Goal: Task Accomplishment & Management: Manage account settings

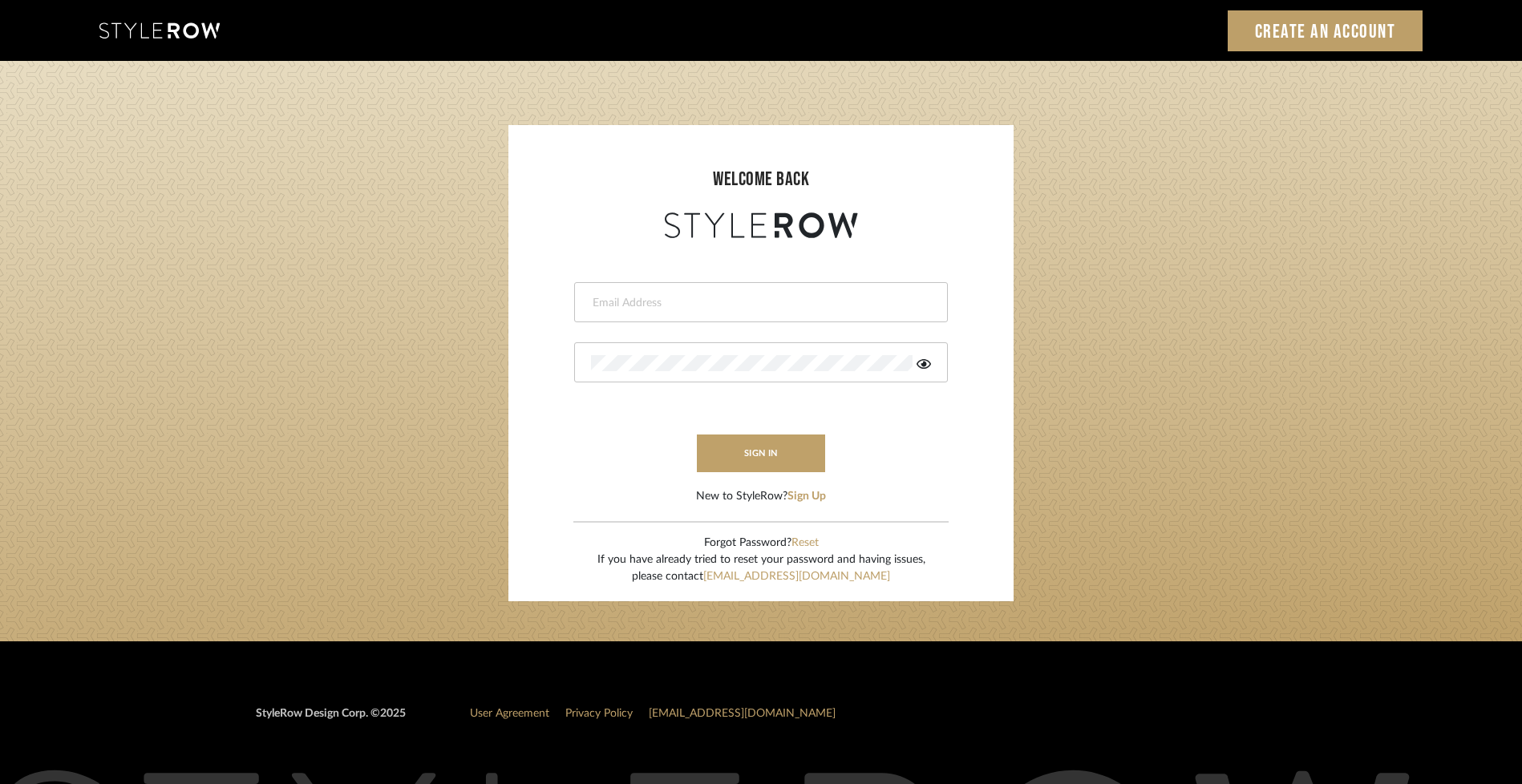
type input "[EMAIL_ADDRESS][DOMAIN_NAME]"
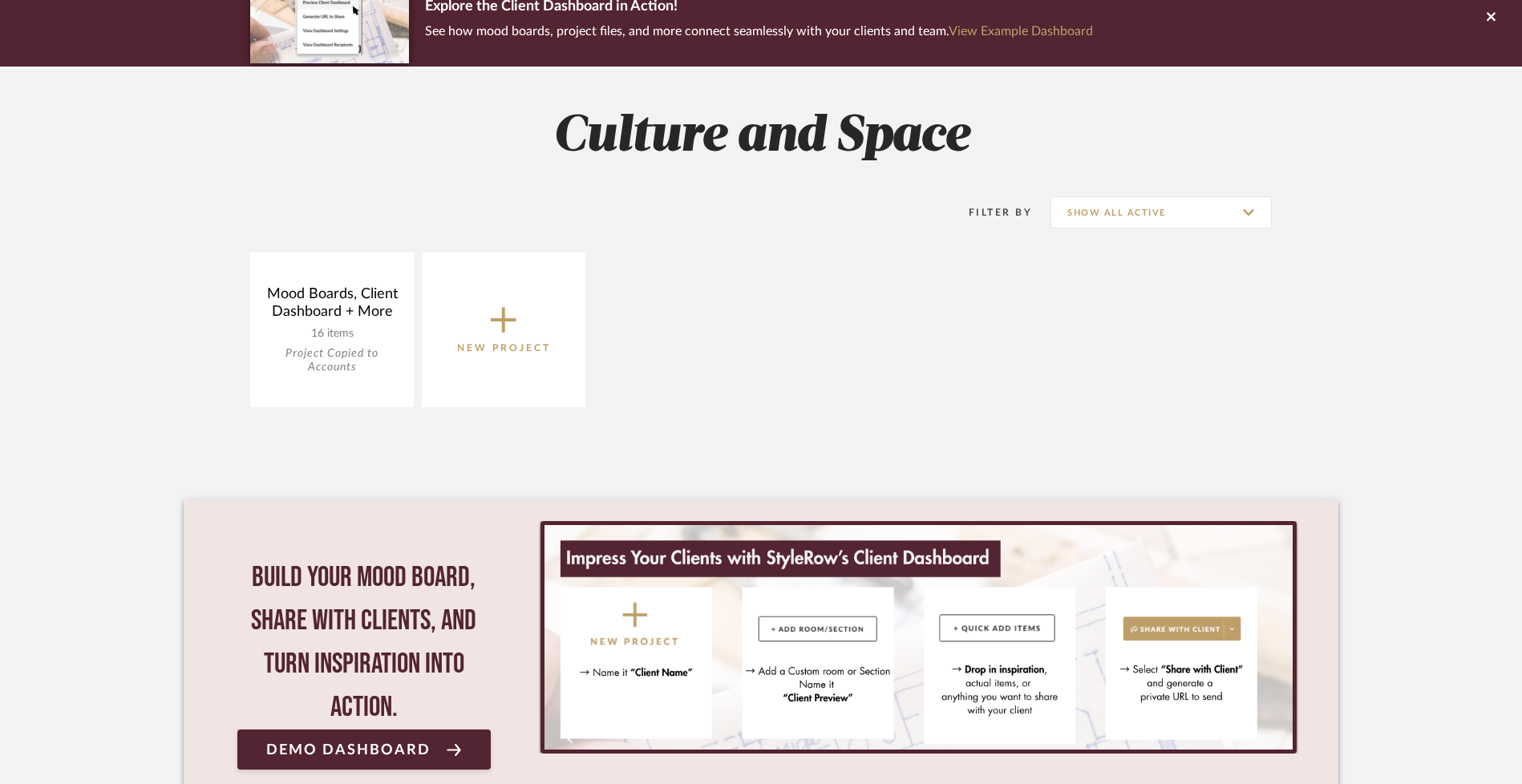
scroll to position [287, 0]
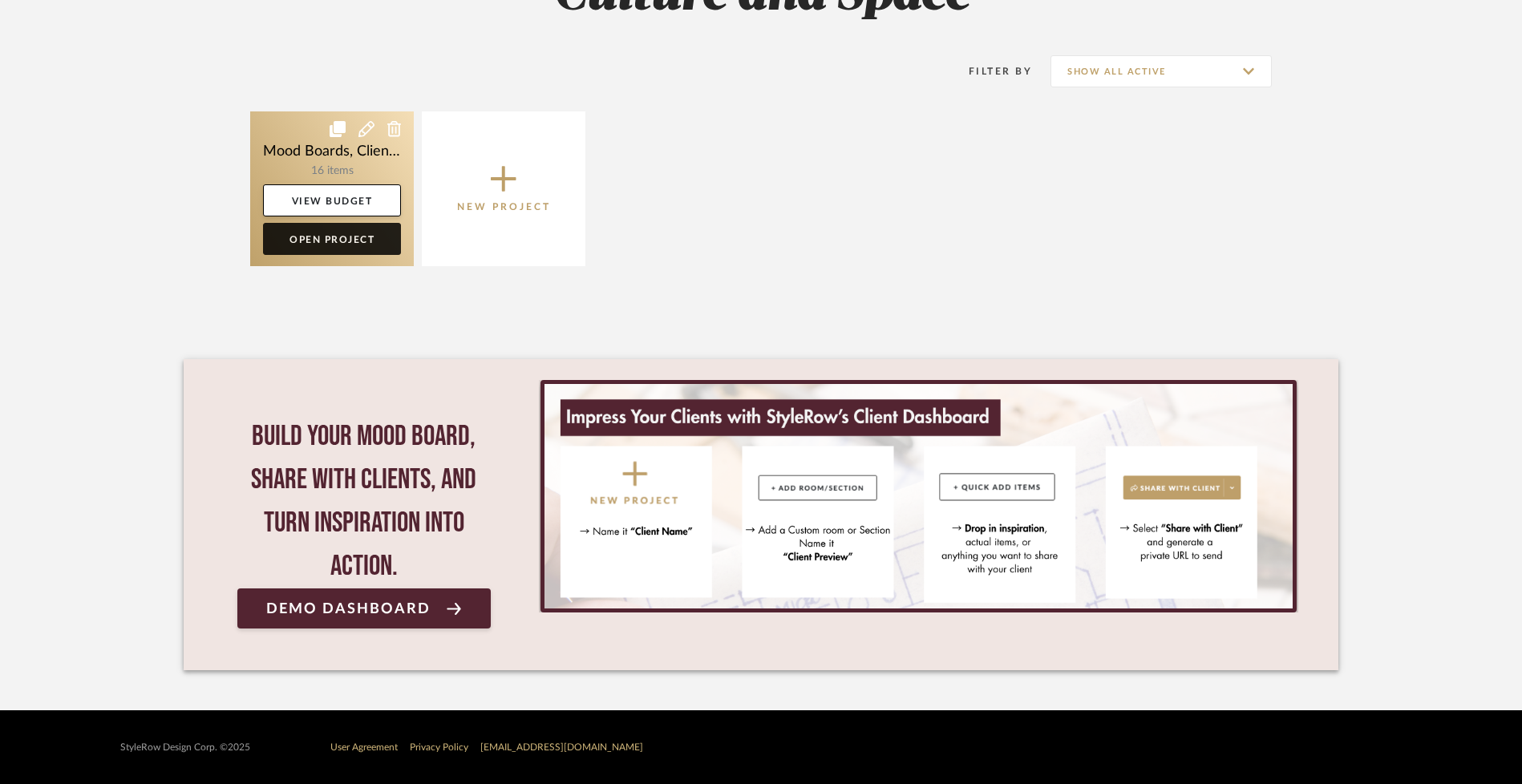
click at [380, 247] on link "Open Project" at bounding box center [332, 239] width 138 height 32
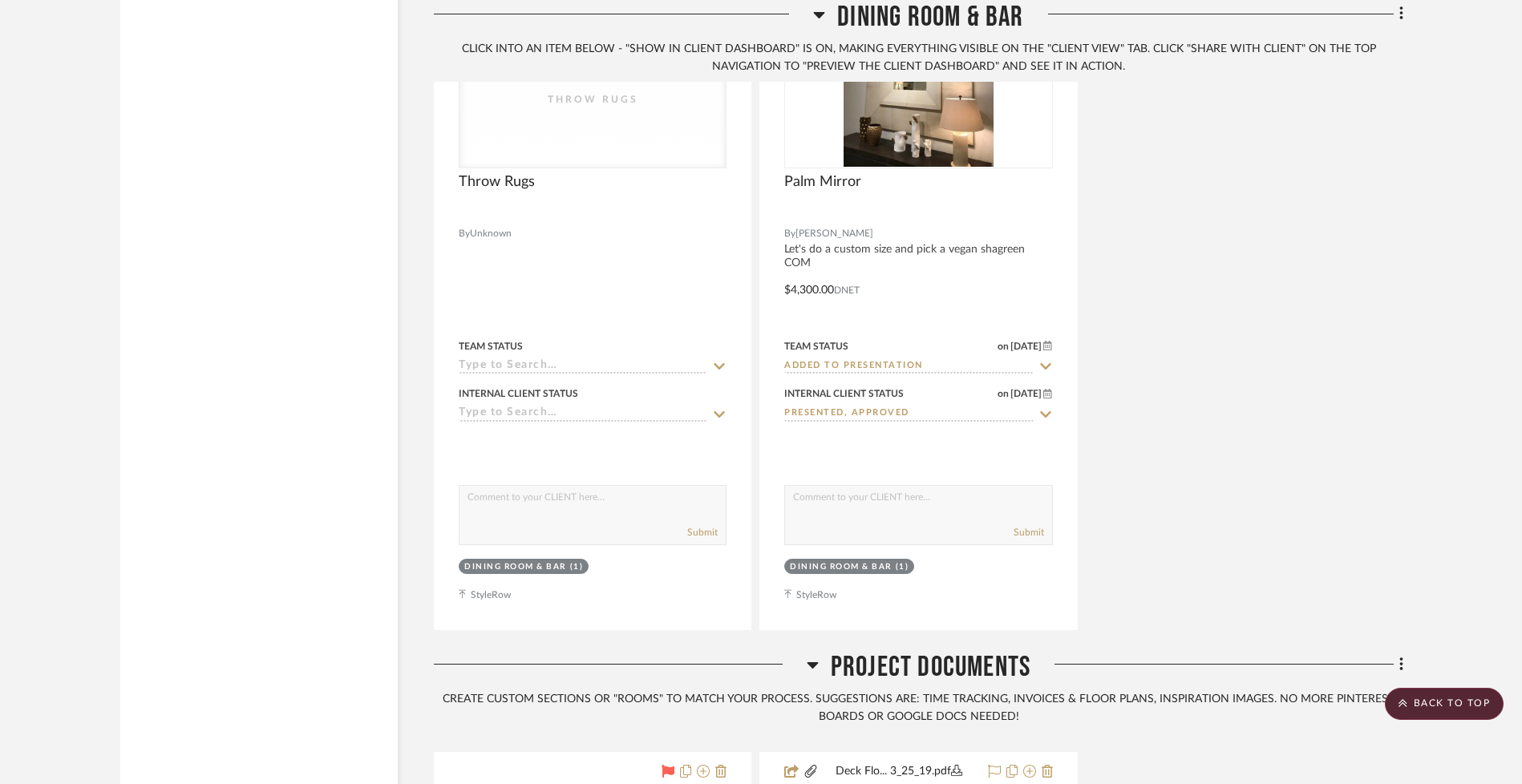
scroll to position [3368, 0]
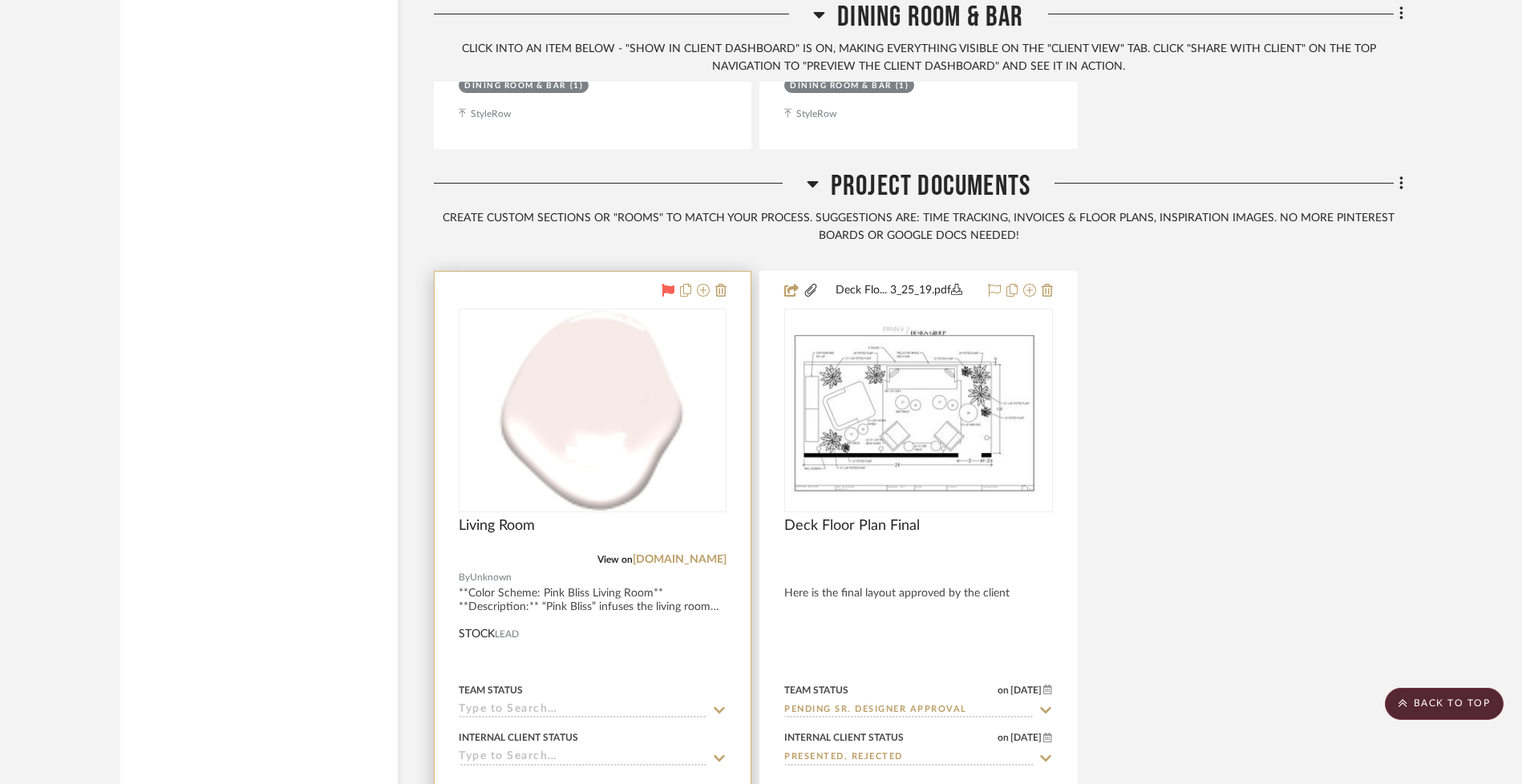
click at [560, 364] on img "0" at bounding box center [592, 410] width 200 height 200
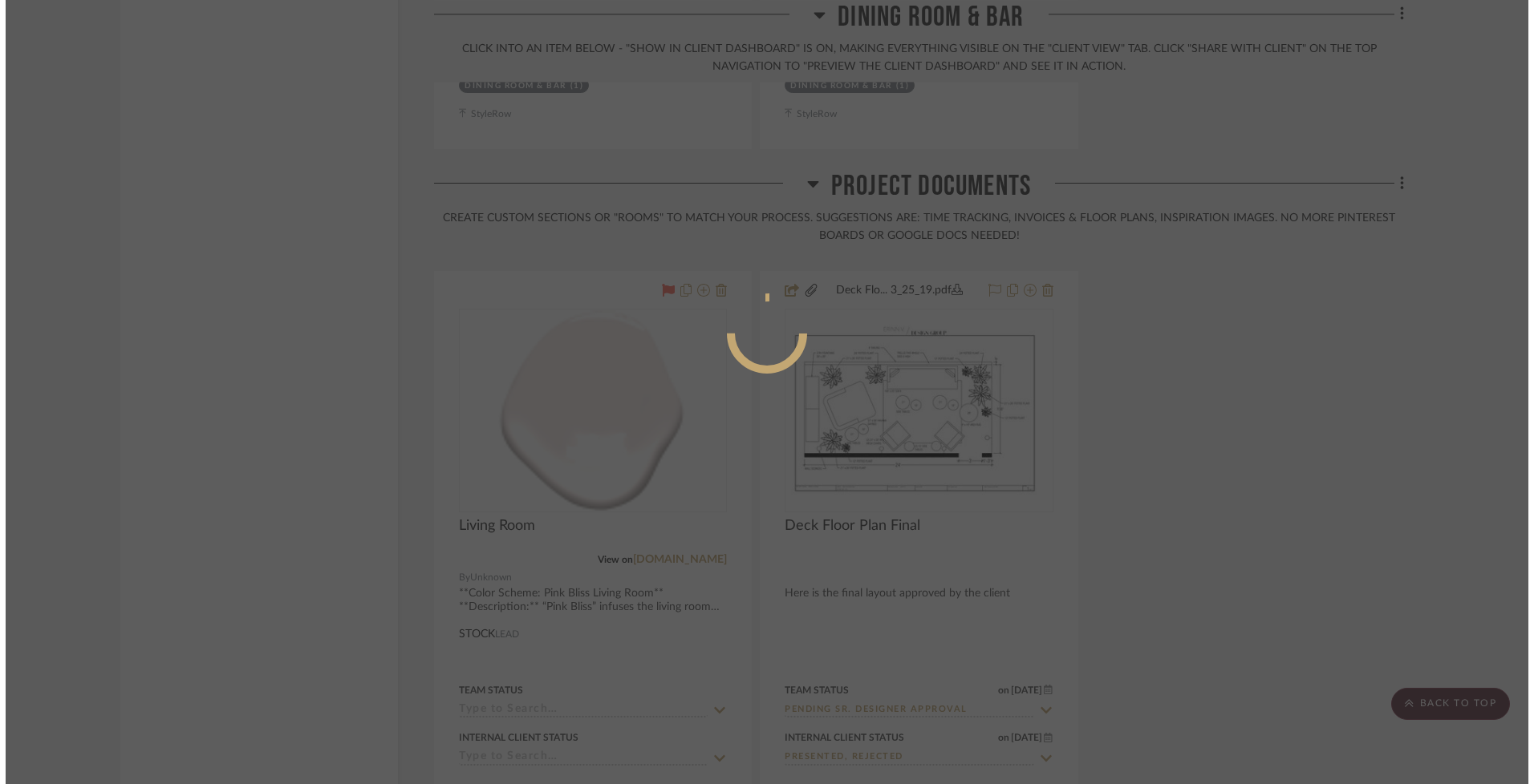
scroll to position [0, 0]
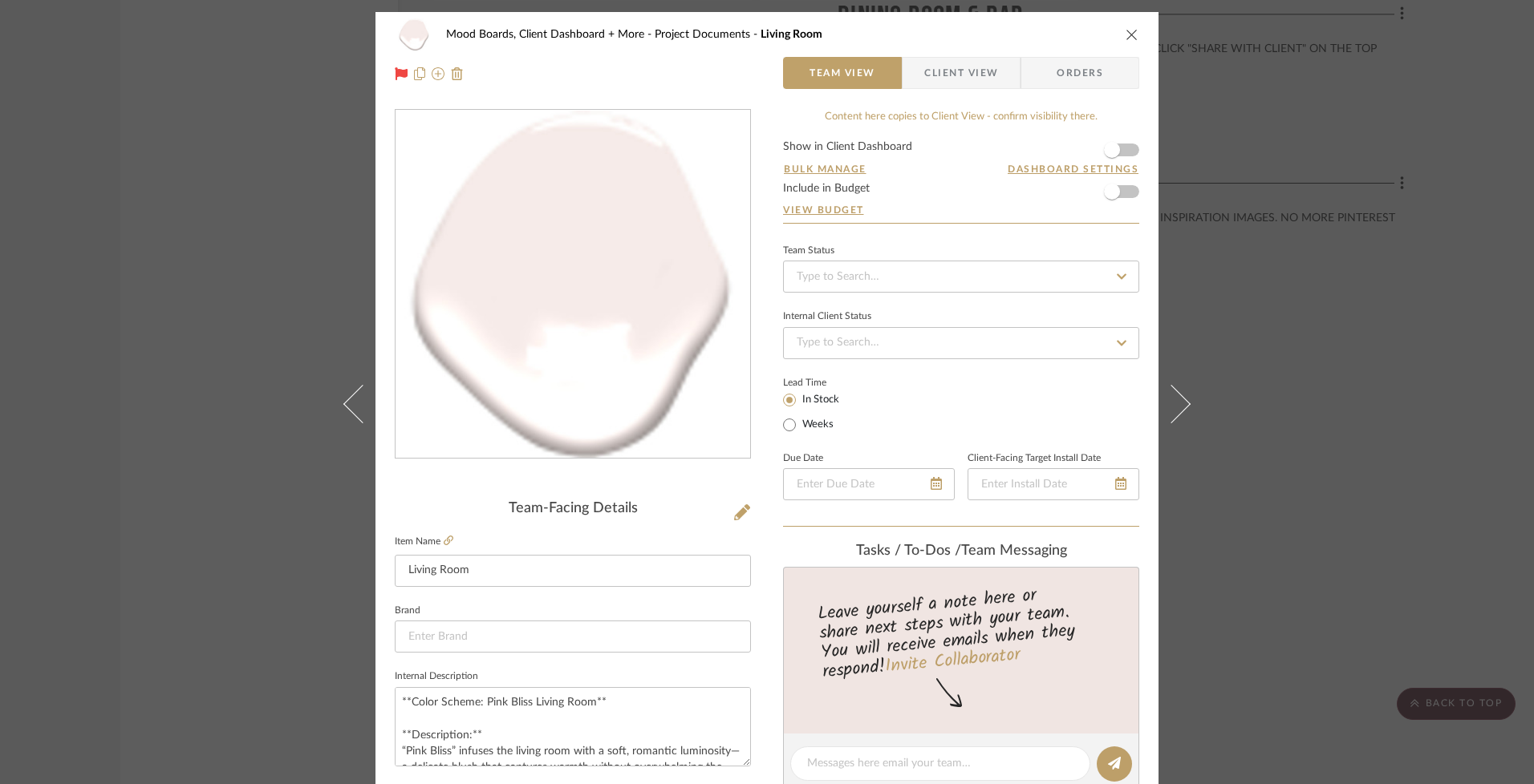
click at [1414, 507] on div "Mood Boards, Client Dashboard + More Project Documents Living Room Team View Cl…" at bounding box center [767, 392] width 1534 height 784
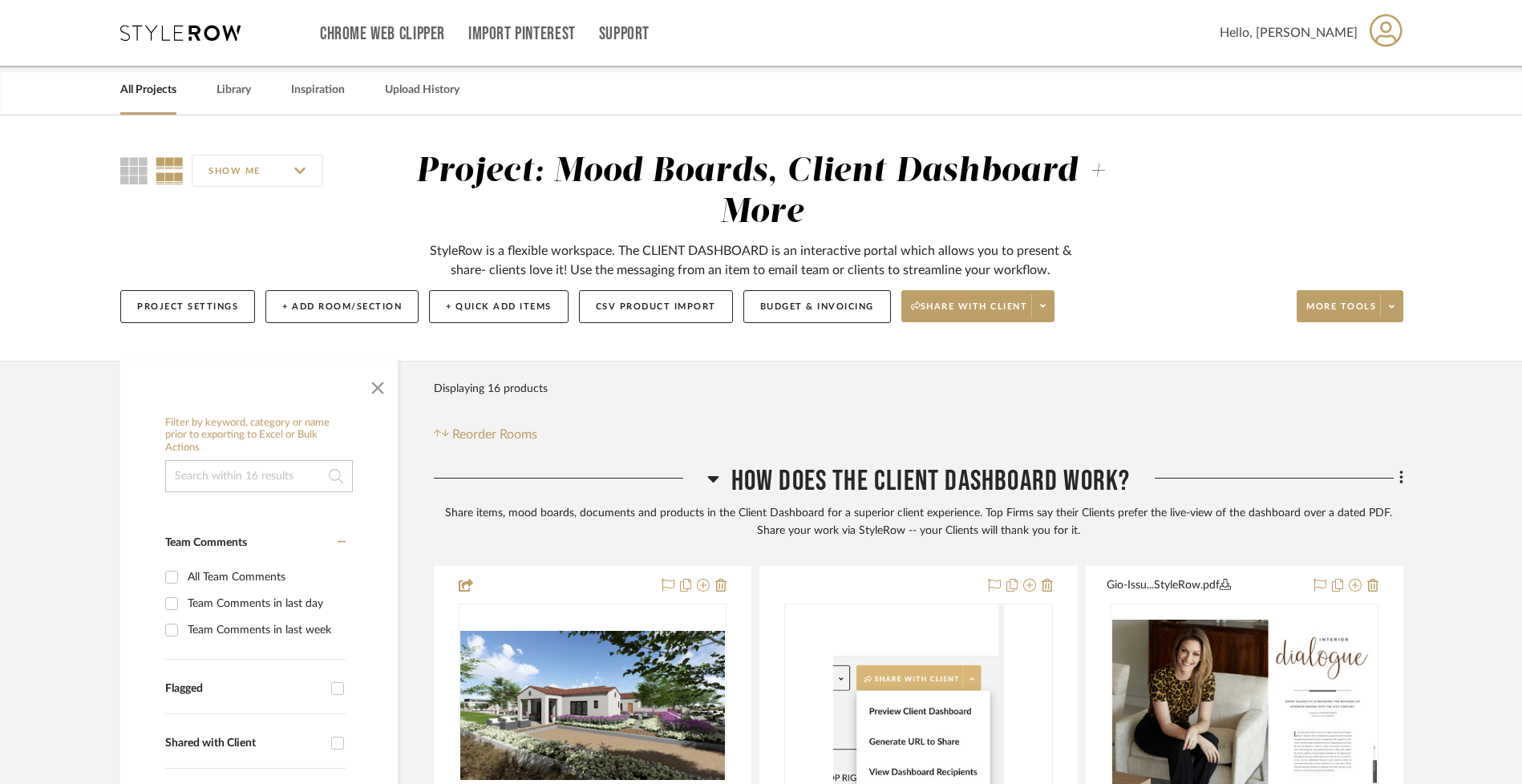
click at [1368, 33] on div "Hello, Shawna" at bounding box center [1311, 32] width 183 height 50
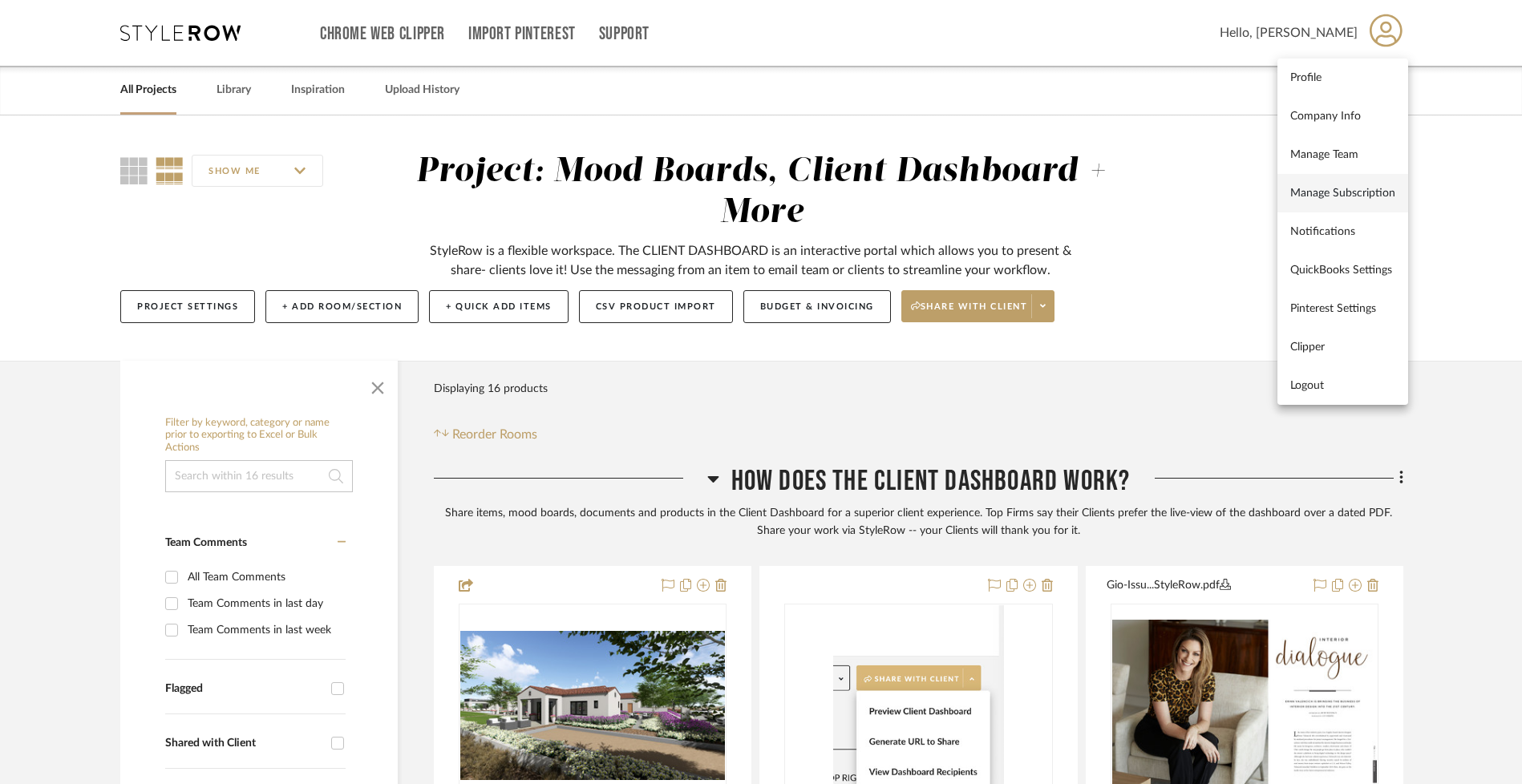
click at [1342, 191] on span "Manage Subscription" at bounding box center [1342, 193] width 105 height 14
